Goal: Task Accomplishment & Management: Complete application form

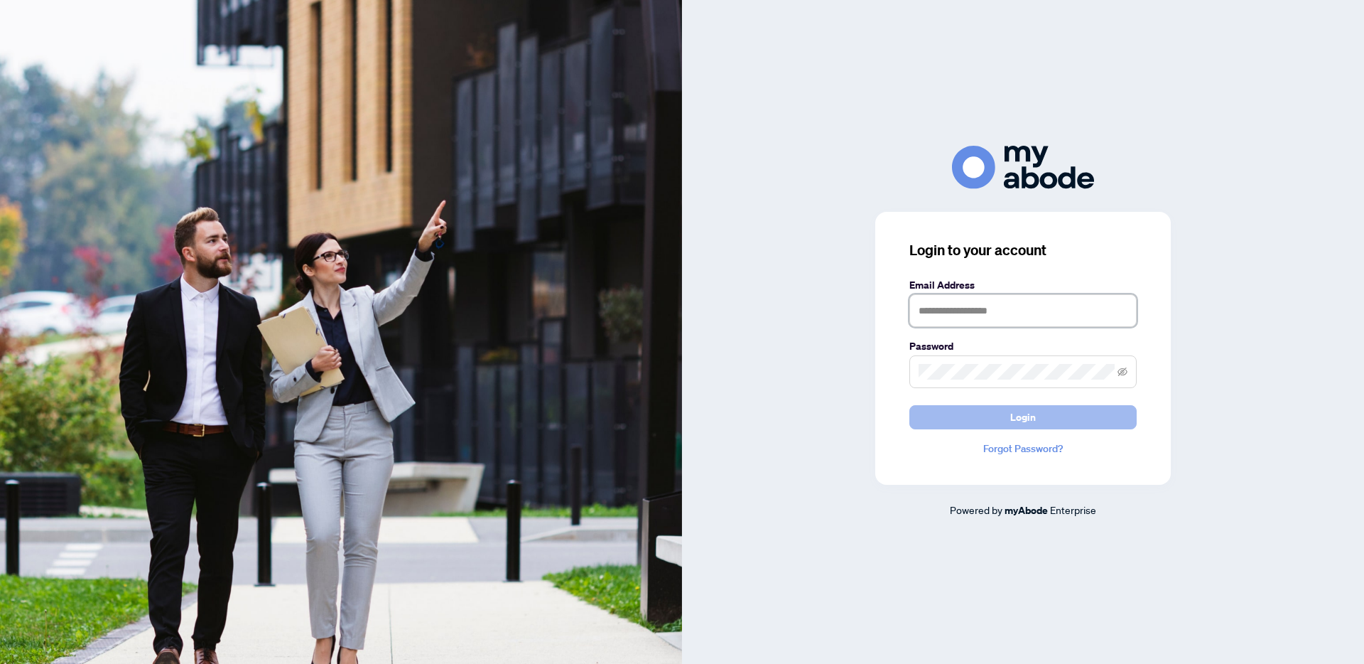
type input "**********"
click at [1084, 414] on button "Login" at bounding box center [1023, 417] width 227 height 24
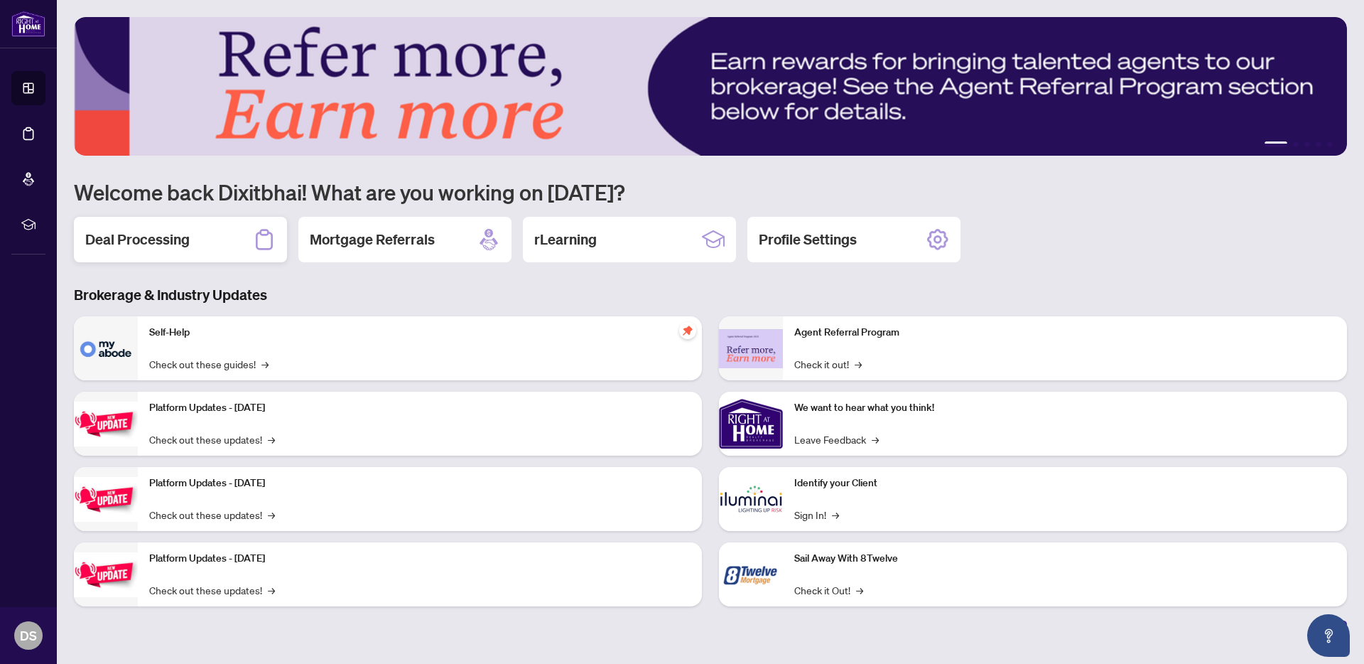
click at [125, 247] on h2 "Deal Processing" at bounding box center [137, 240] width 104 height 20
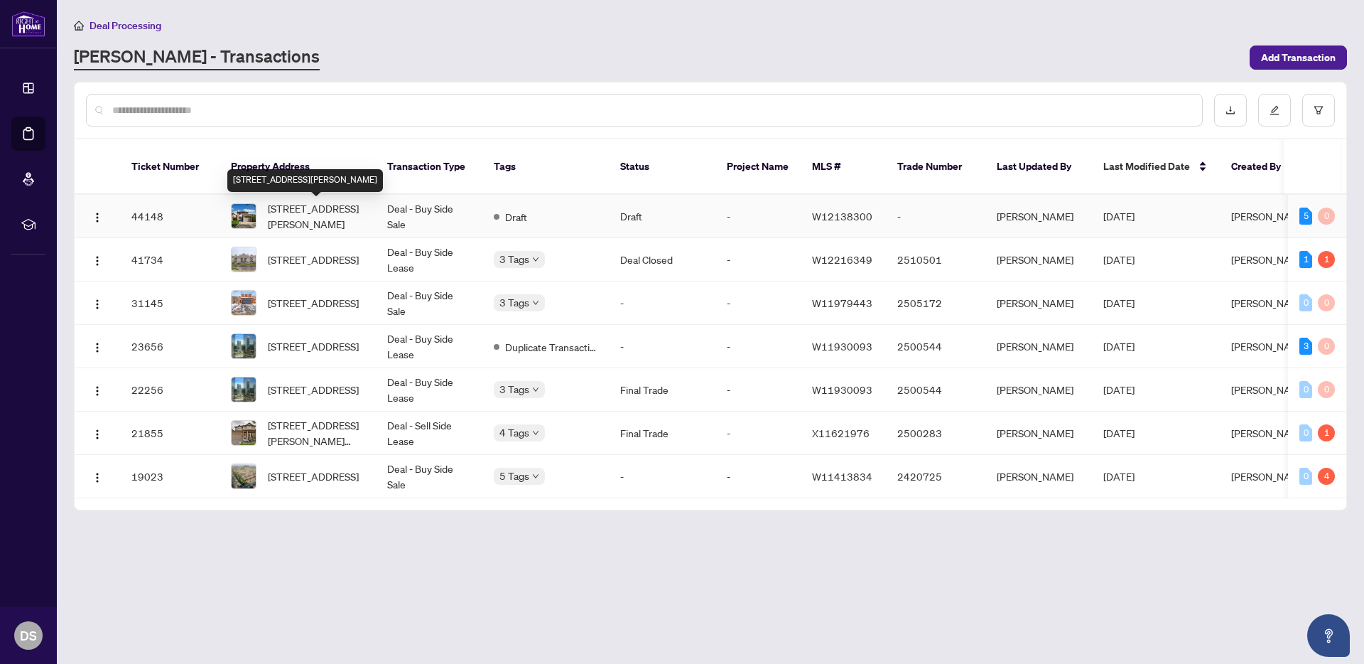
click at [279, 212] on span "[STREET_ADDRESS][PERSON_NAME]" at bounding box center [316, 215] width 97 height 31
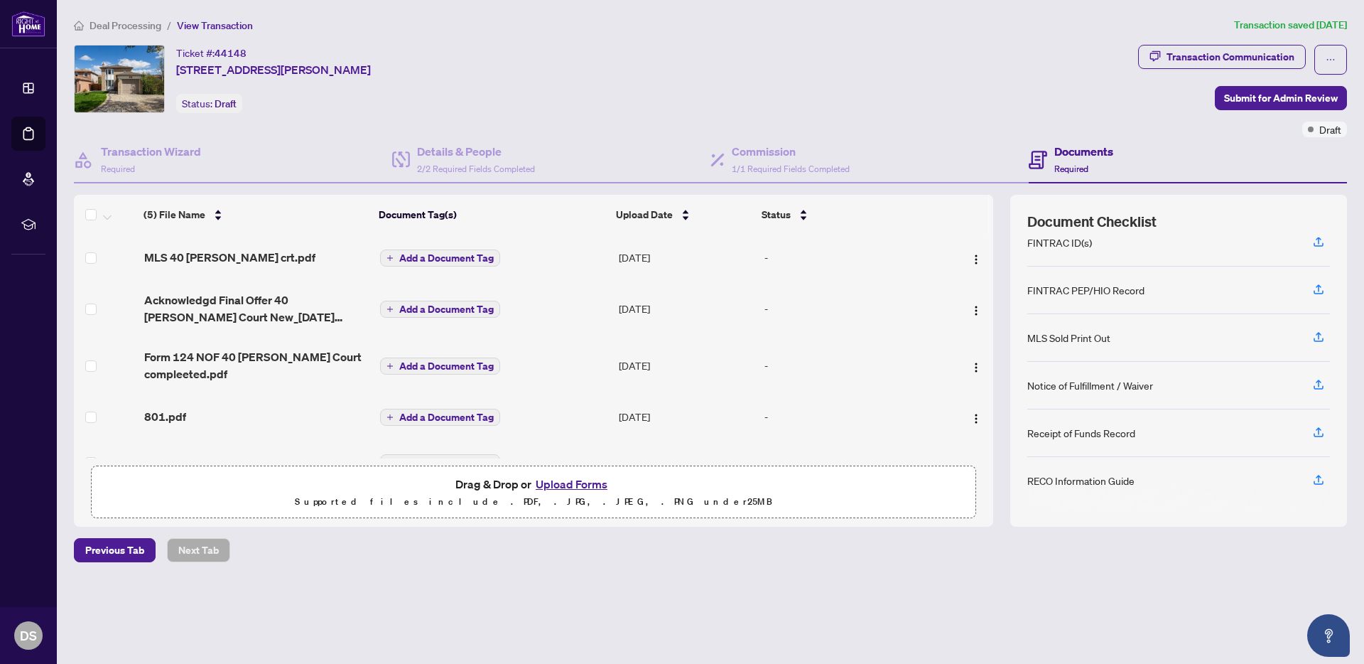
scroll to position [31, 0]
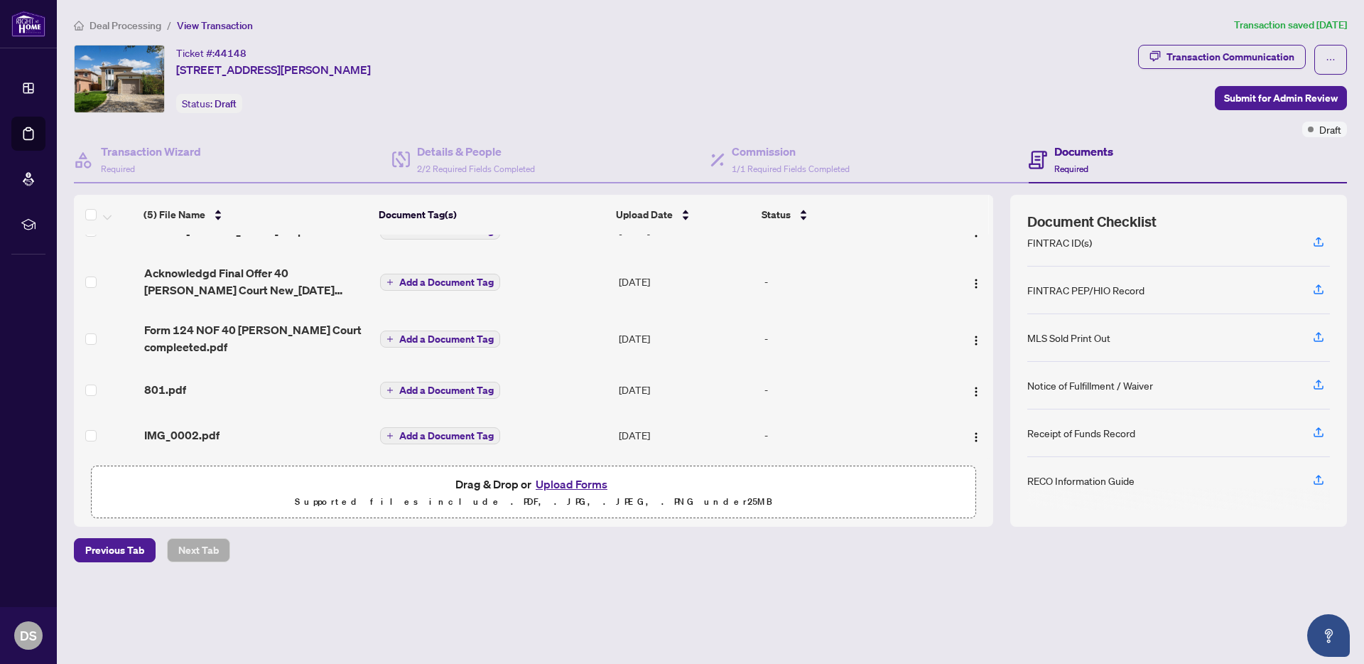
click at [564, 488] on button "Upload Forms" at bounding box center [572, 484] width 80 height 18
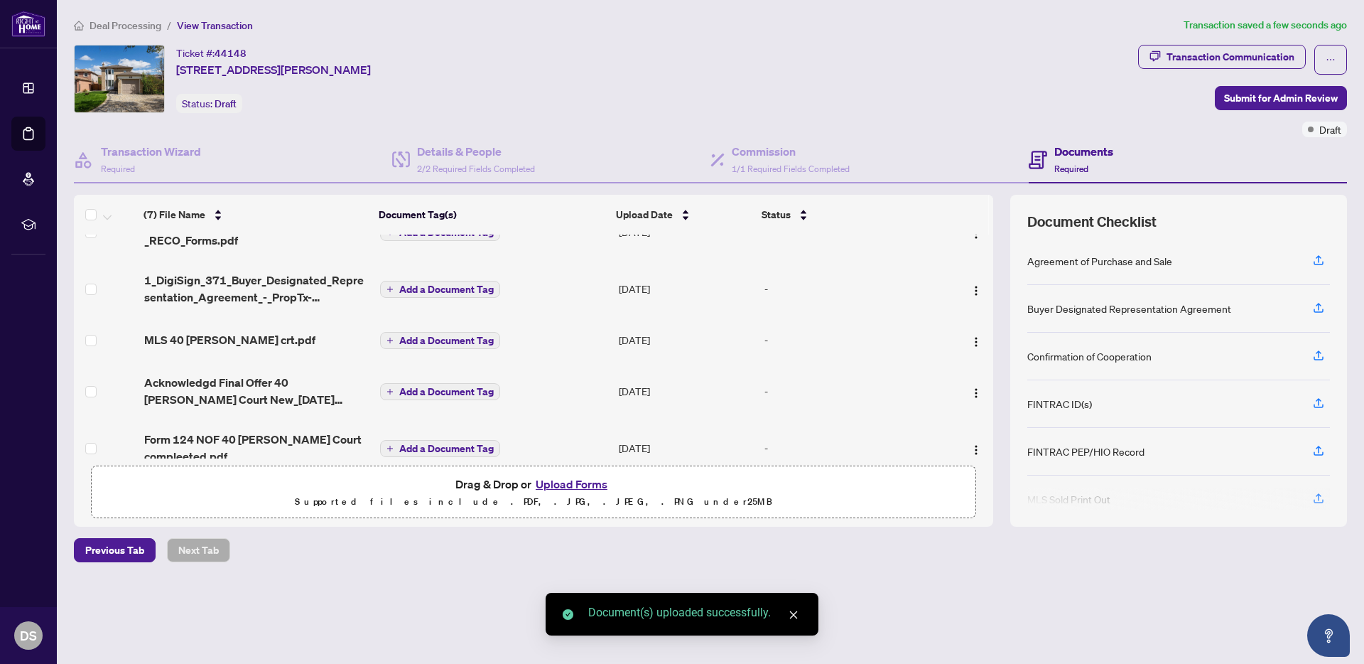
click at [1213, 591] on div "Deal Processing / View Transaction Transaction saved a few seconds ago Ticket #…" at bounding box center [710, 314] width 1285 height 595
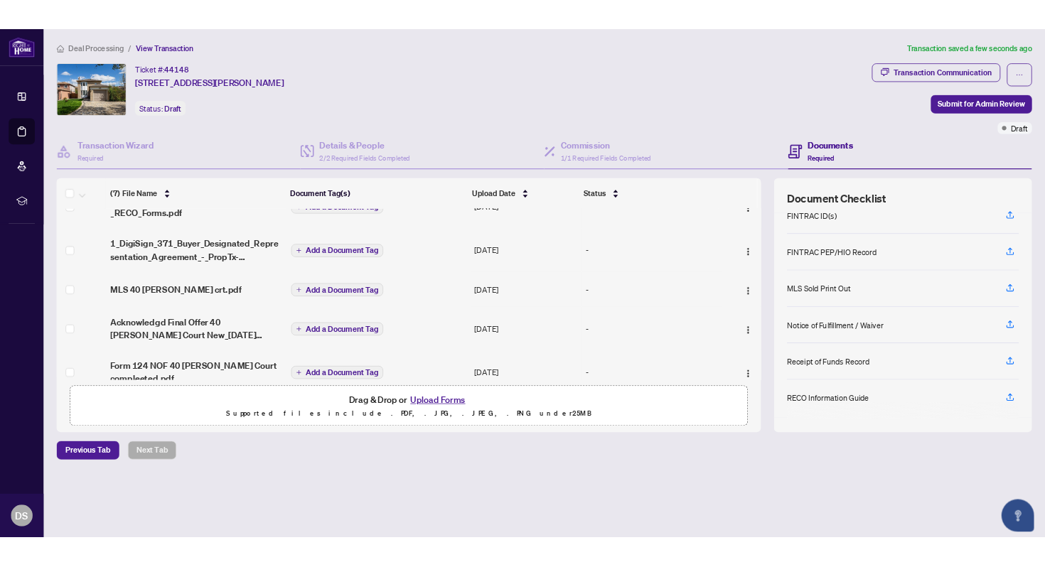
scroll to position [161, 0]
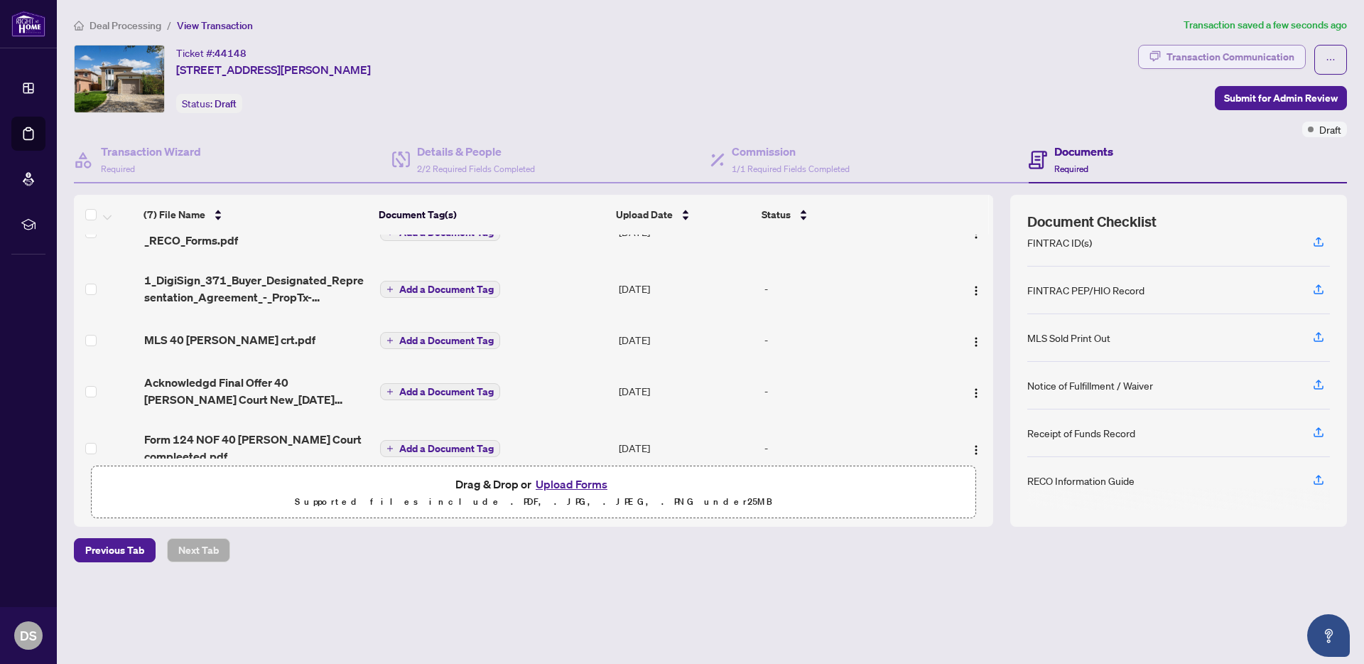
click at [1245, 56] on div "Transaction Communication" at bounding box center [1231, 56] width 128 height 23
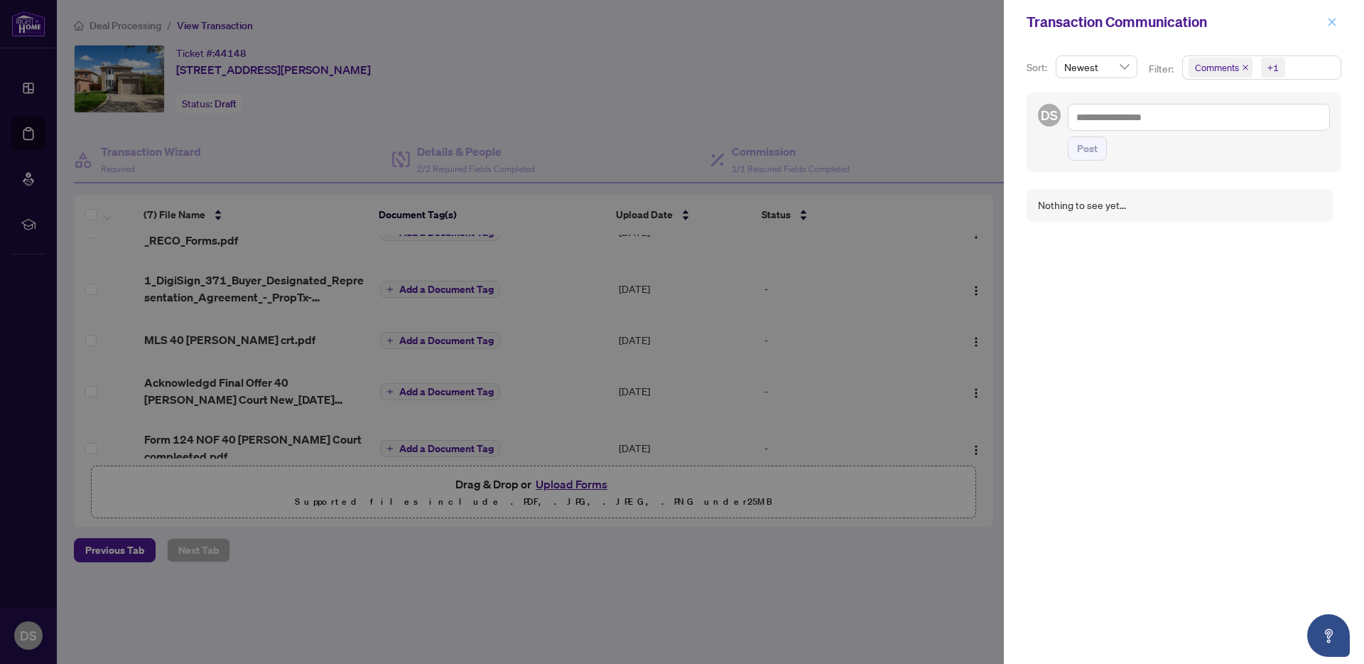
click at [1341, 19] on button "button" at bounding box center [1332, 22] width 18 height 17
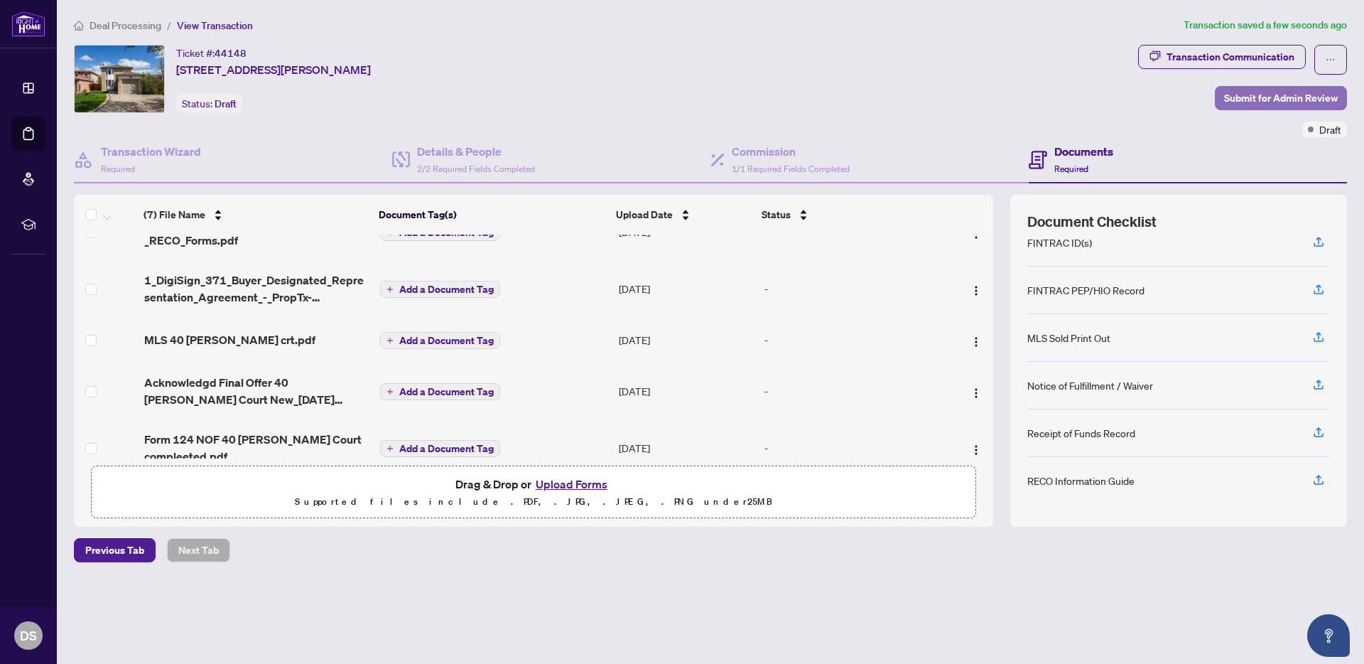
click at [1296, 102] on span "Submit for Admin Review" at bounding box center [1281, 98] width 114 height 23
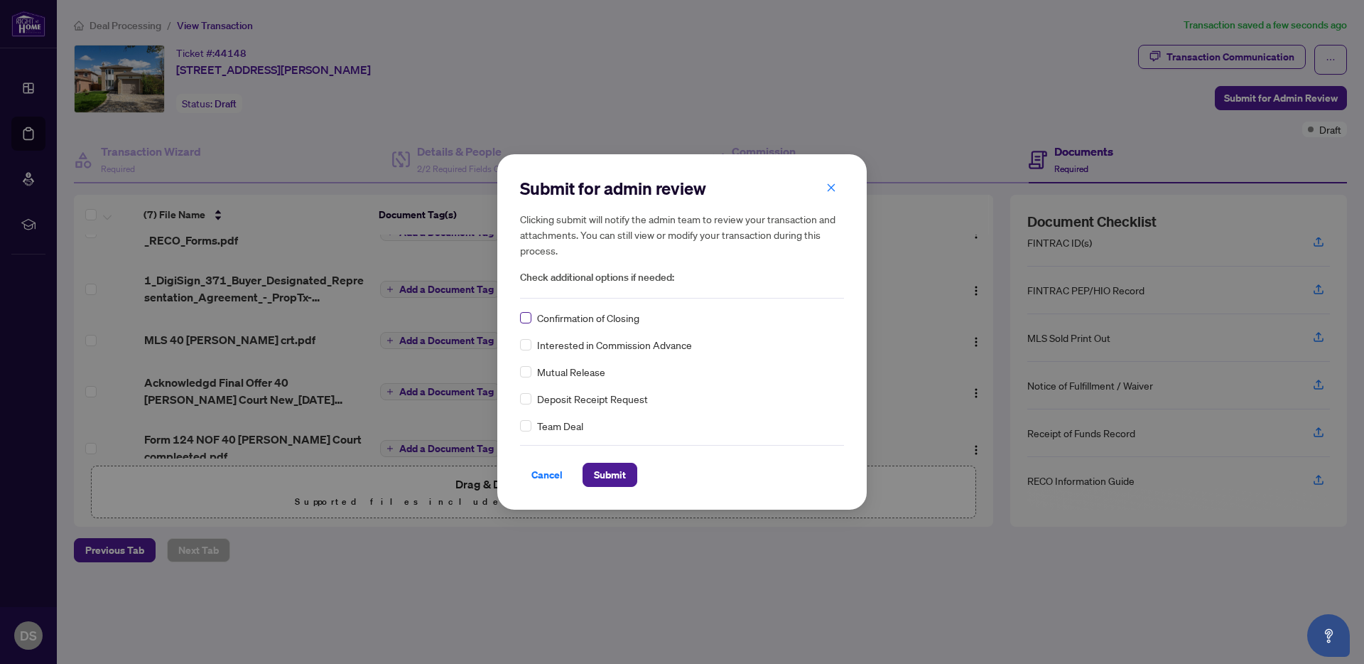
click at [526, 323] on label at bounding box center [525, 318] width 11 height 16
click at [603, 478] on span "Submit" at bounding box center [610, 474] width 32 height 23
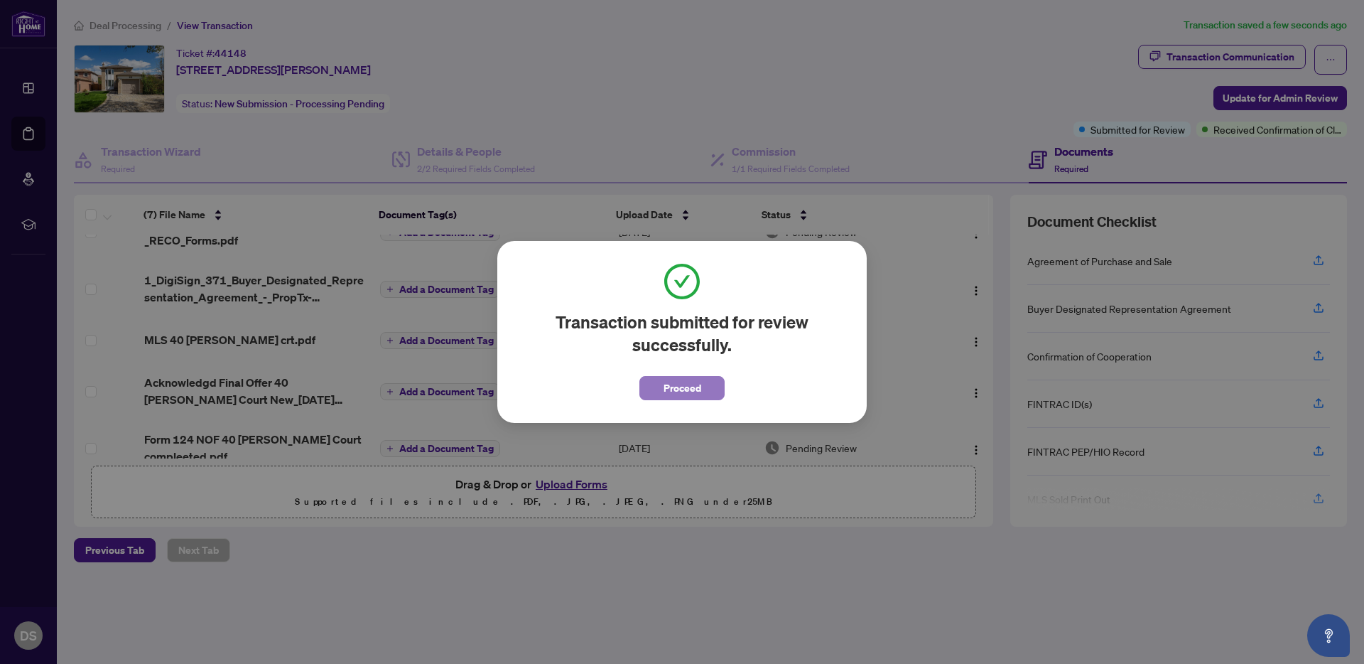
click at [670, 381] on span "Proceed" at bounding box center [683, 388] width 38 height 23
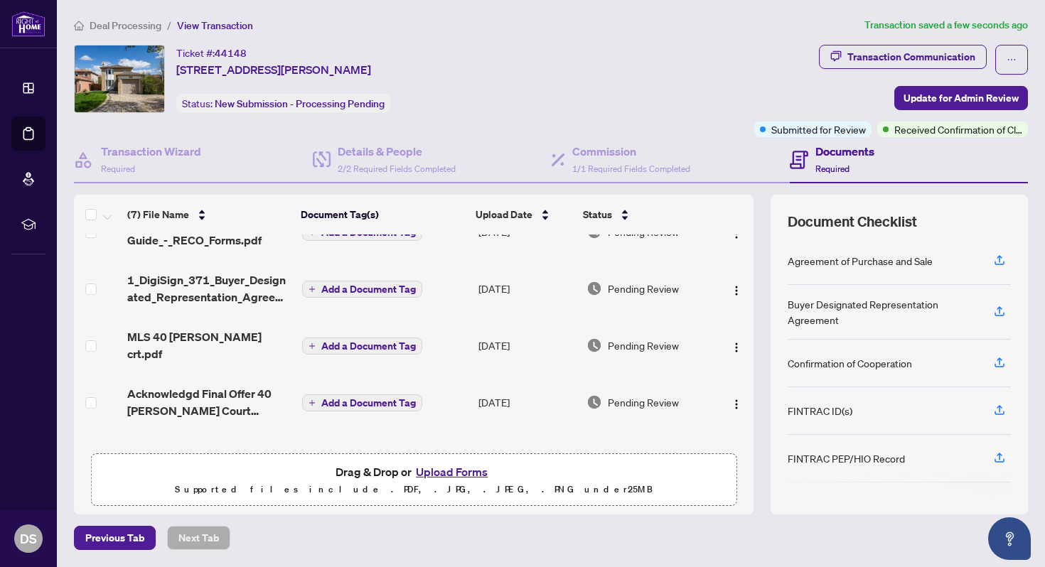
scroll to position [31, 0]
click at [928, 184] on div "Transaction Wizard Required Details & People 2/2 Required Fields Completed Comm…" at bounding box center [551, 325] width 954 height 377
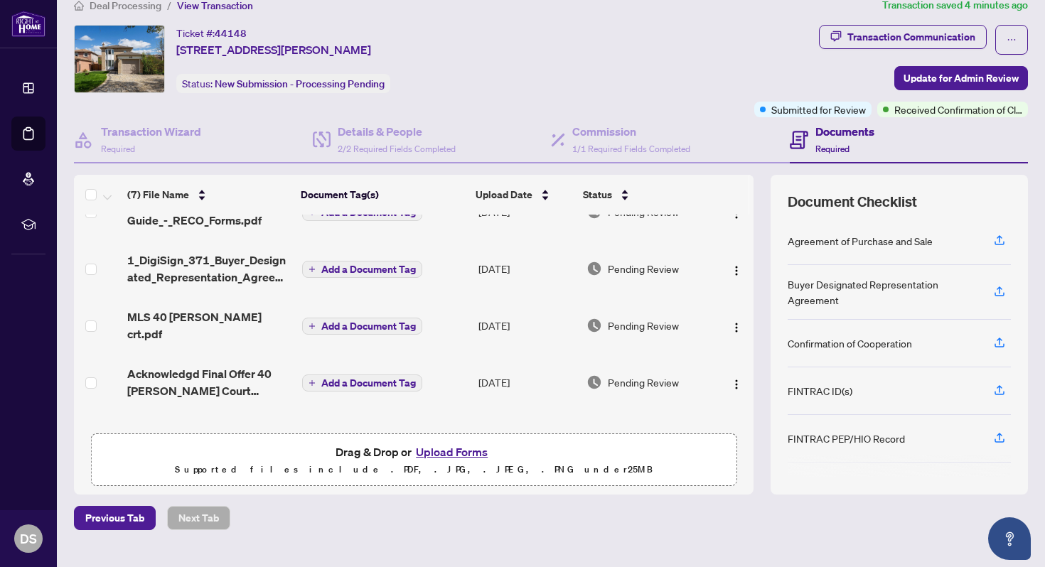
scroll to position [48, 0]
